Goal: Information Seeking & Learning: Check status

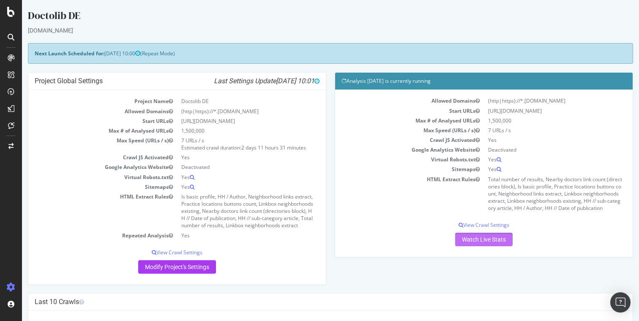
click at [472, 244] on link "Watch Live Stats" at bounding box center [483, 240] width 57 height 14
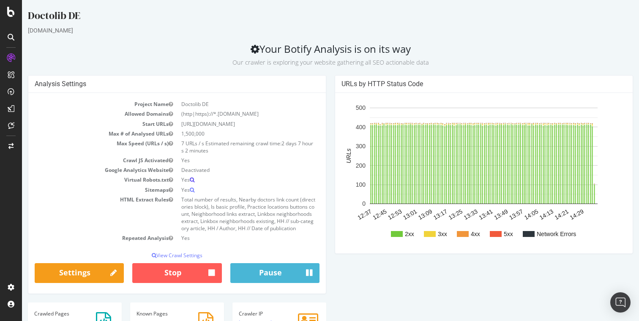
click at [194, 177] on icon at bounding box center [192, 179] width 5 height 5
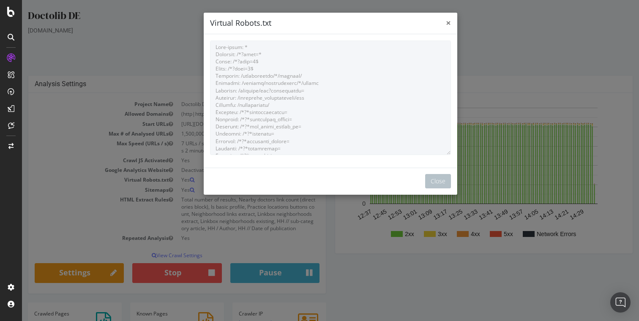
click at [449, 23] on span "×" at bounding box center [448, 23] width 5 height 12
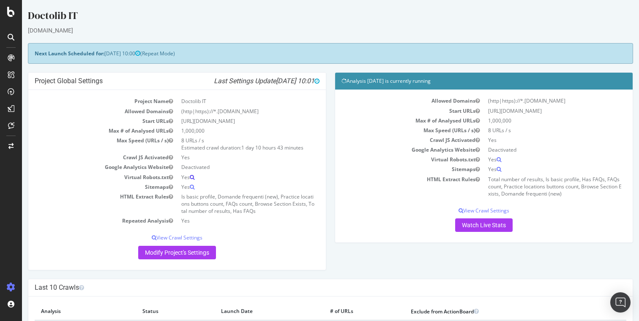
click at [193, 175] on icon at bounding box center [192, 177] width 5 height 5
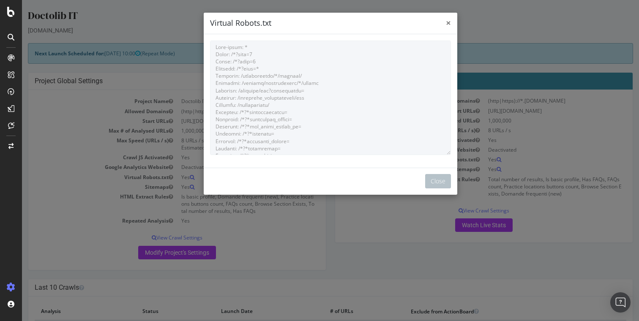
click at [447, 21] on span "×" at bounding box center [448, 23] width 5 height 12
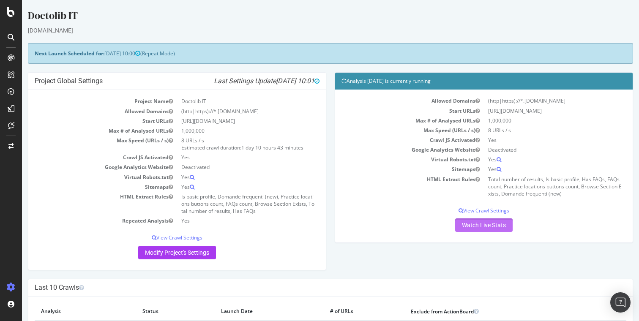
click at [475, 226] on link "Watch Live Stats" at bounding box center [483, 225] width 57 height 14
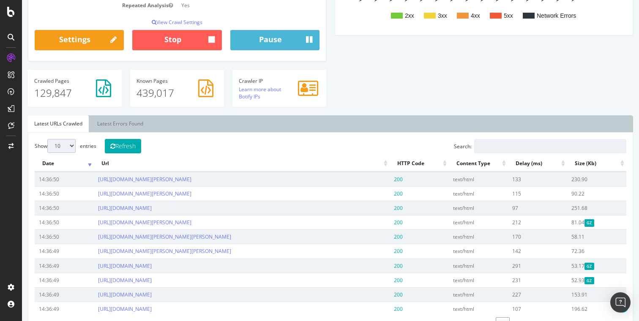
scroll to position [309, 0]
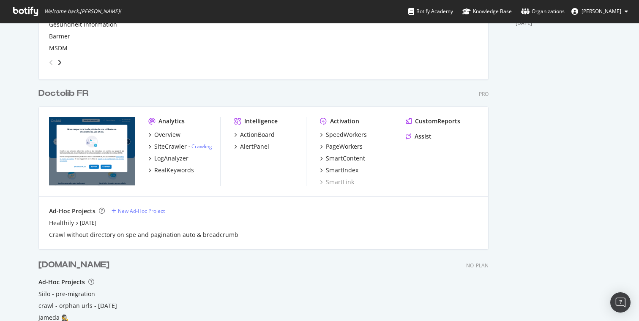
scroll to position [379, 0]
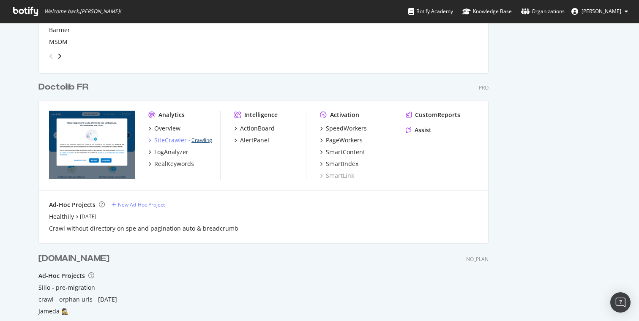
click at [196, 143] on link "Crawling" at bounding box center [201, 139] width 21 height 7
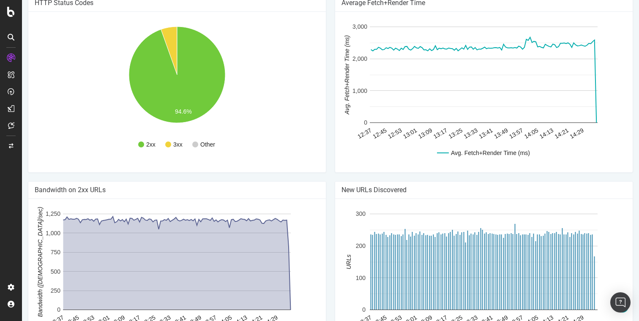
scroll to position [622, 0]
